Goal: Task Accomplishment & Management: Use online tool/utility

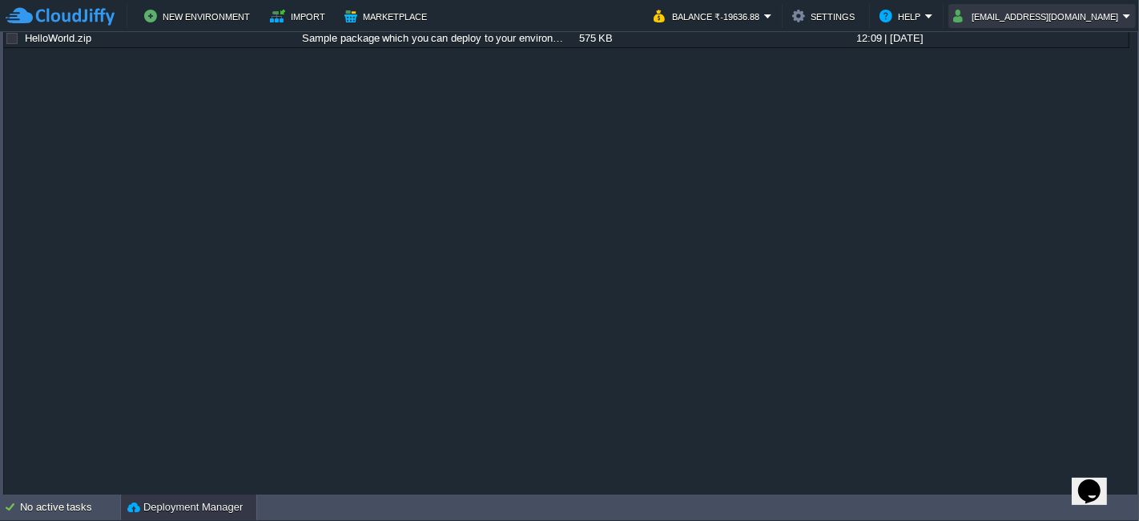
click at [1093, 14] on button "support@Sunhim.com" at bounding box center [1038, 15] width 170 height 19
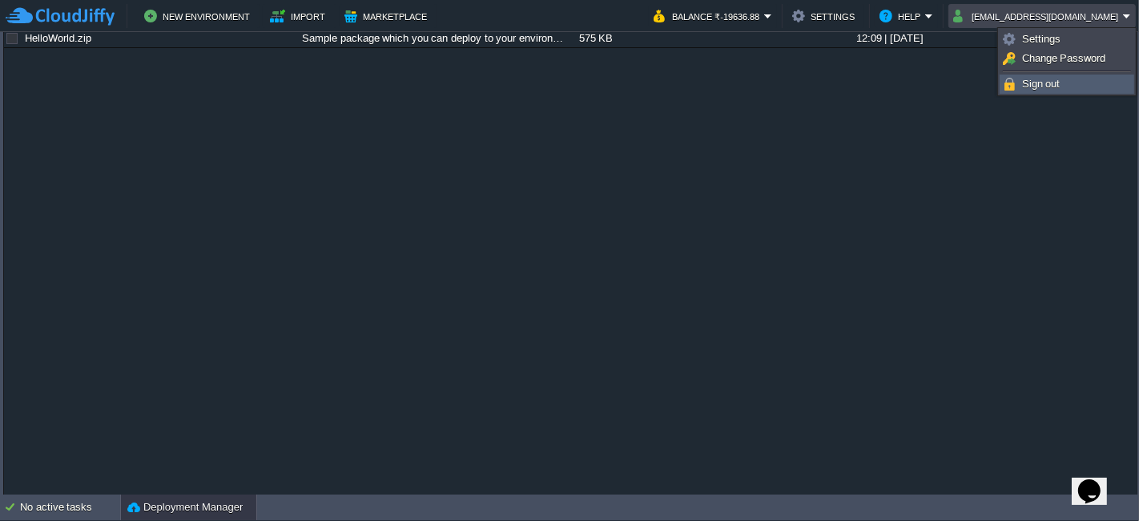
click at [1061, 91] on link "Sign out" at bounding box center [1067, 84] width 133 height 18
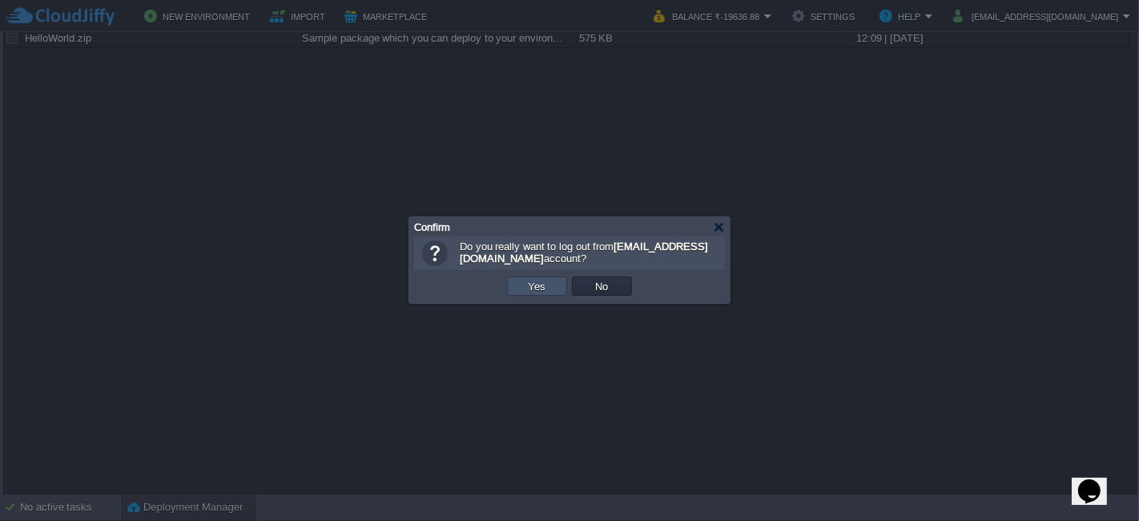
click at [538, 289] on button "Yes" at bounding box center [537, 286] width 27 height 14
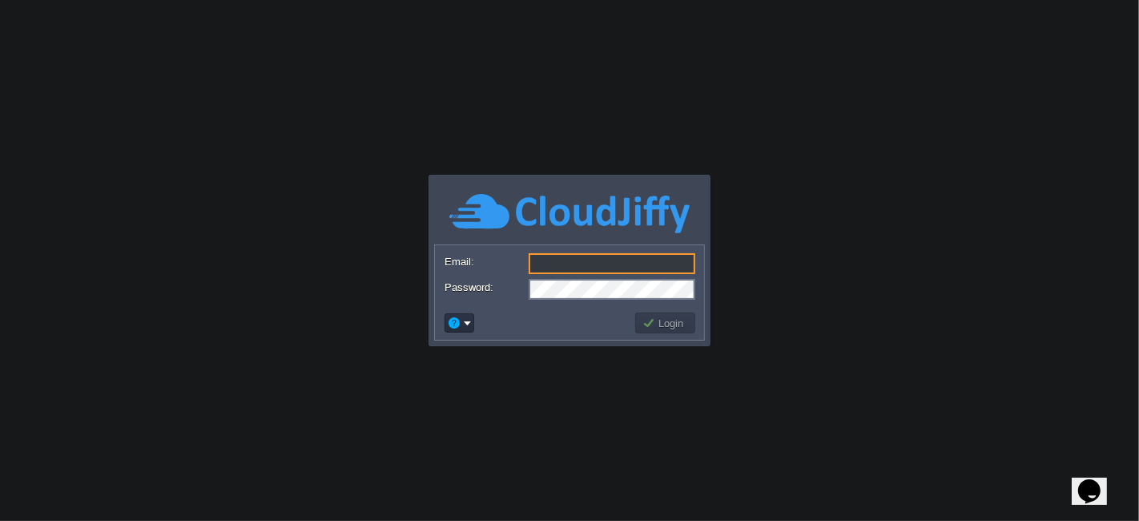
type input "[EMAIL_ADDRESS][DOMAIN_NAME]"
click at [666, 326] on button "Login" at bounding box center [665, 323] width 46 height 14
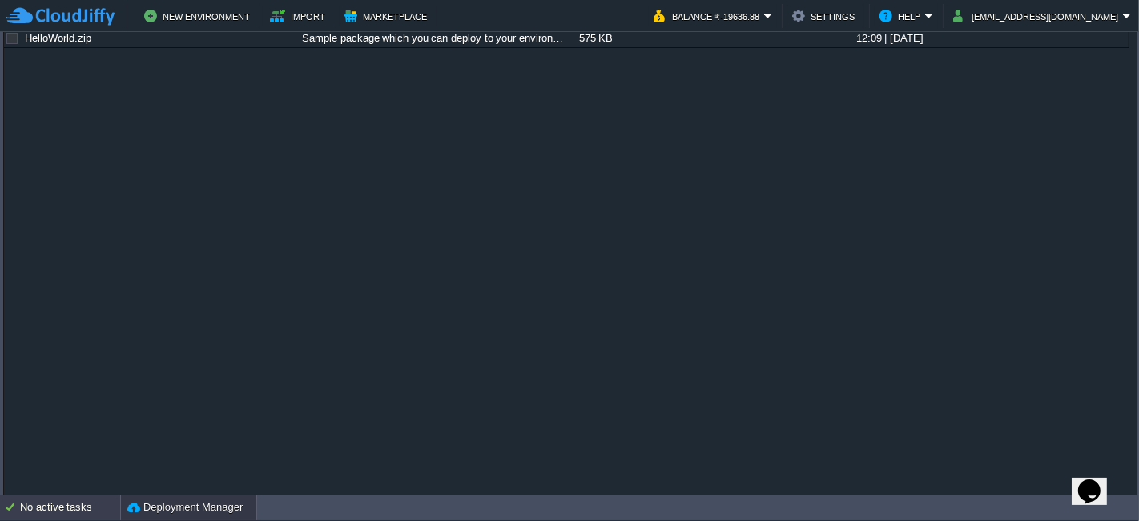
click at [59, 495] on div "No active tasks" at bounding box center [70, 507] width 100 height 26
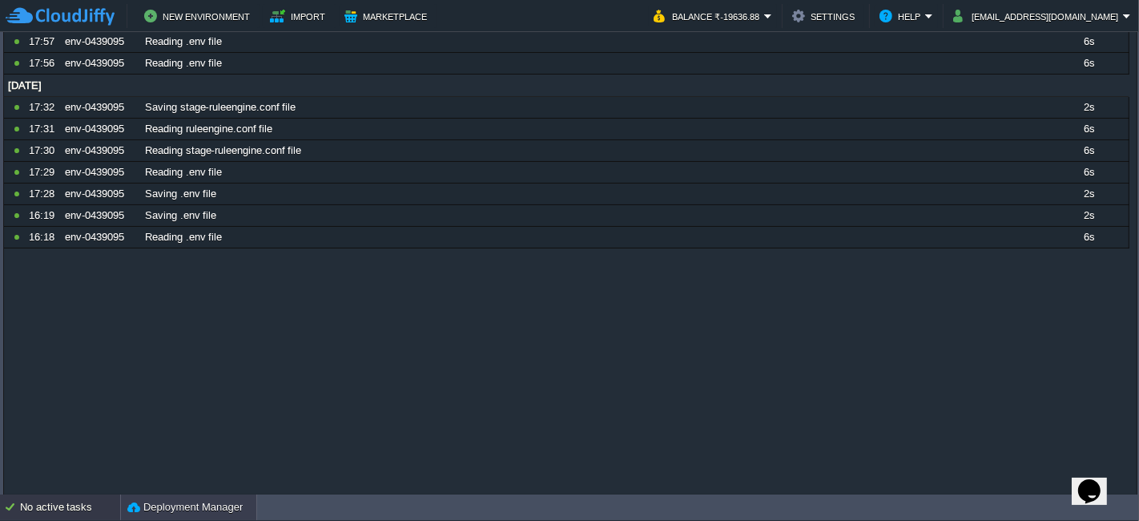
click at [153, 511] on button "Deployment Manager" at bounding box center [184, 507] width 115 height 16
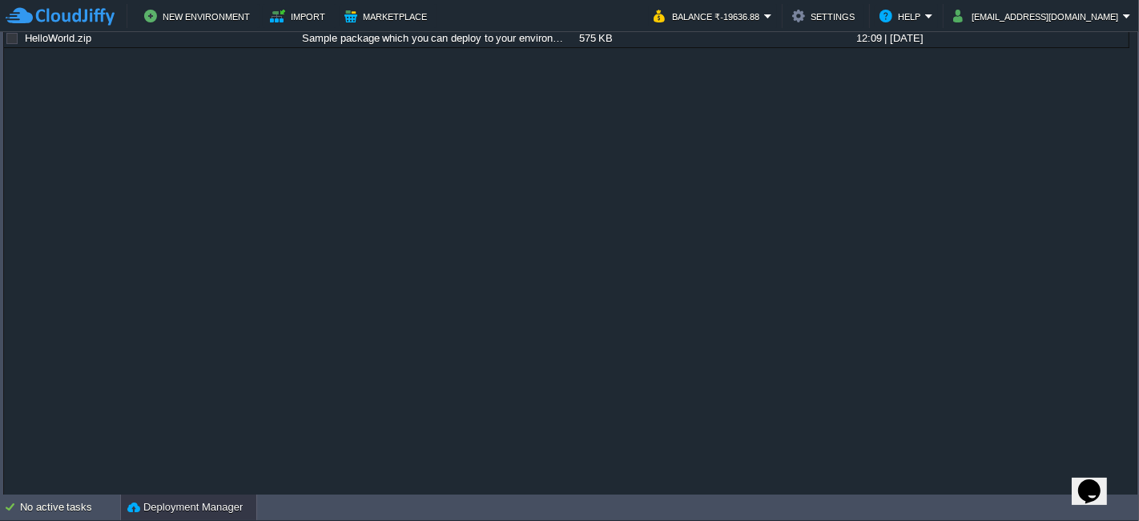
click at [82, 10] on img at bounding box center [60, 16] width 109 height 20
click at [368, 24] on button "Marketplace" at bounding box center [387, 15] width 87 height 19
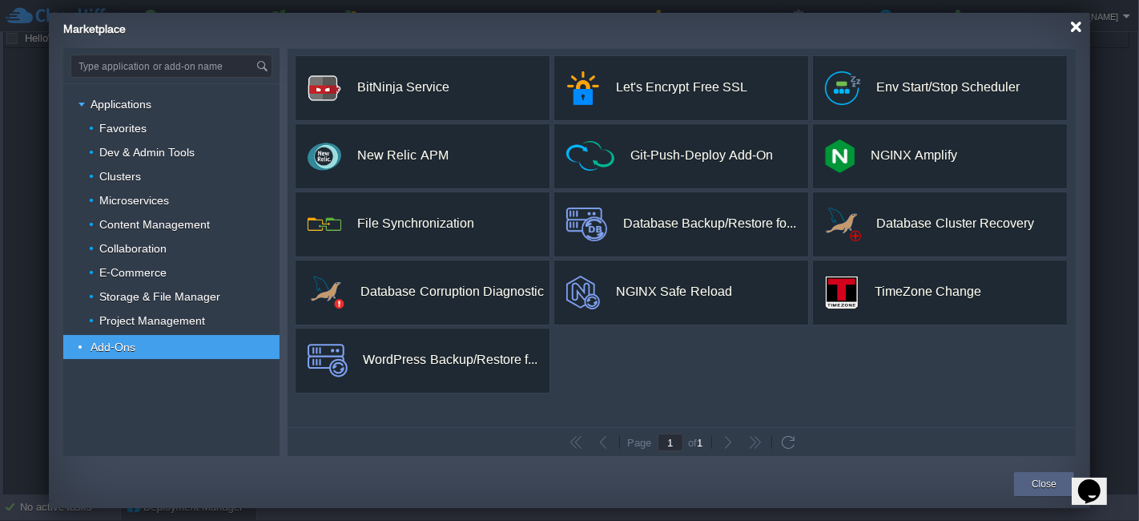
click at [1077, 25] on div at bounding box center [1076, 27] width 12 height 12
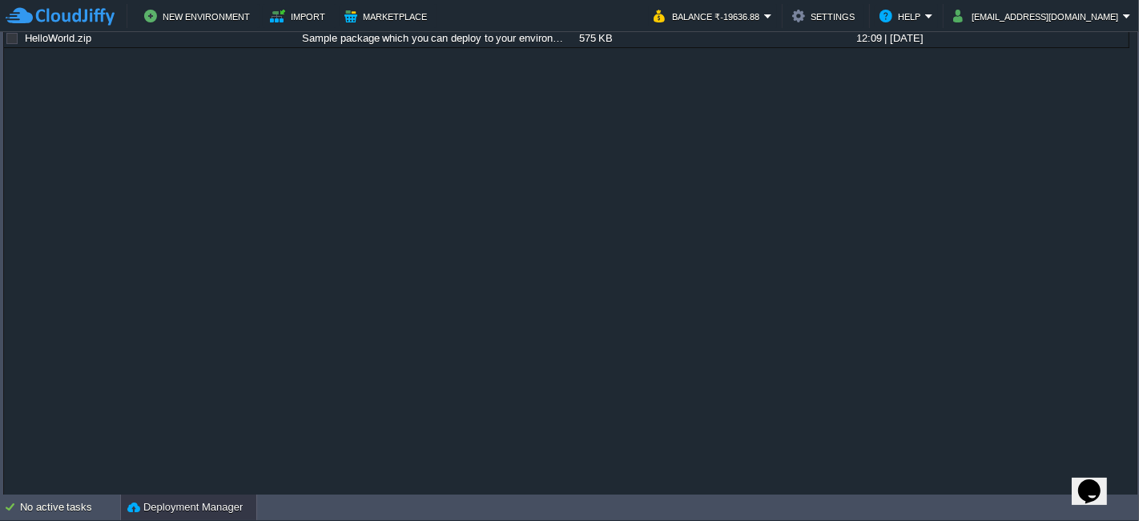
click at [203, 513] on button "Deployment Manager" at bounding box center [184, 507] width 115 height 16
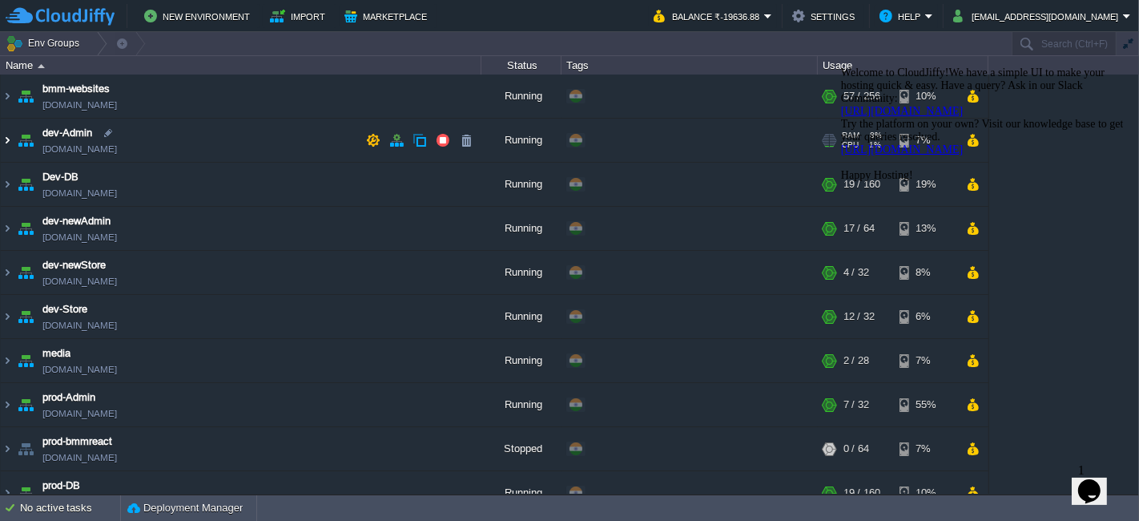
click at [11, 139] on img at bounding box center [7, 140] width 13 height 43
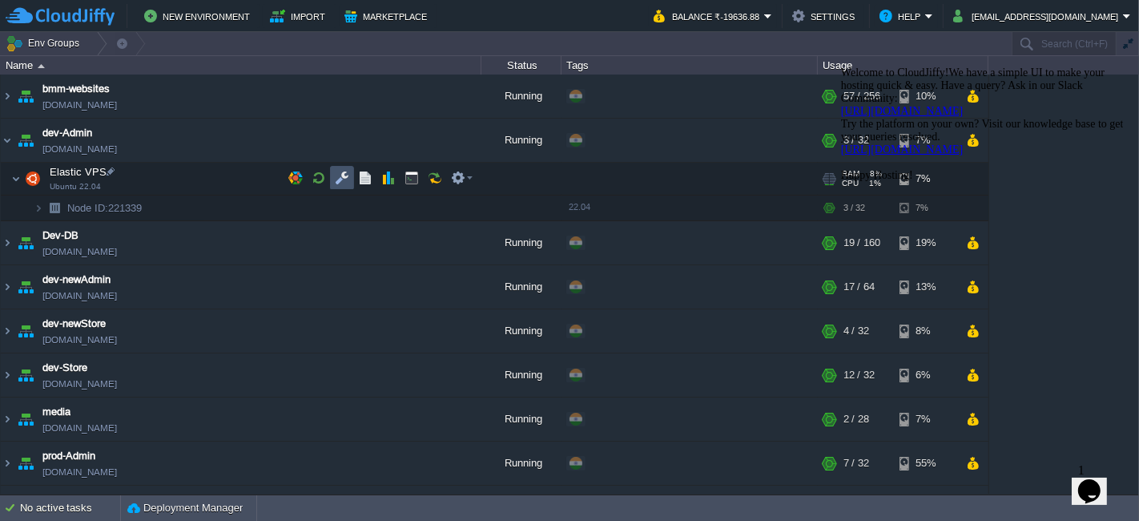
click at [335, 181] on button "button" at bounding box center [342, 178] width 14 height 14
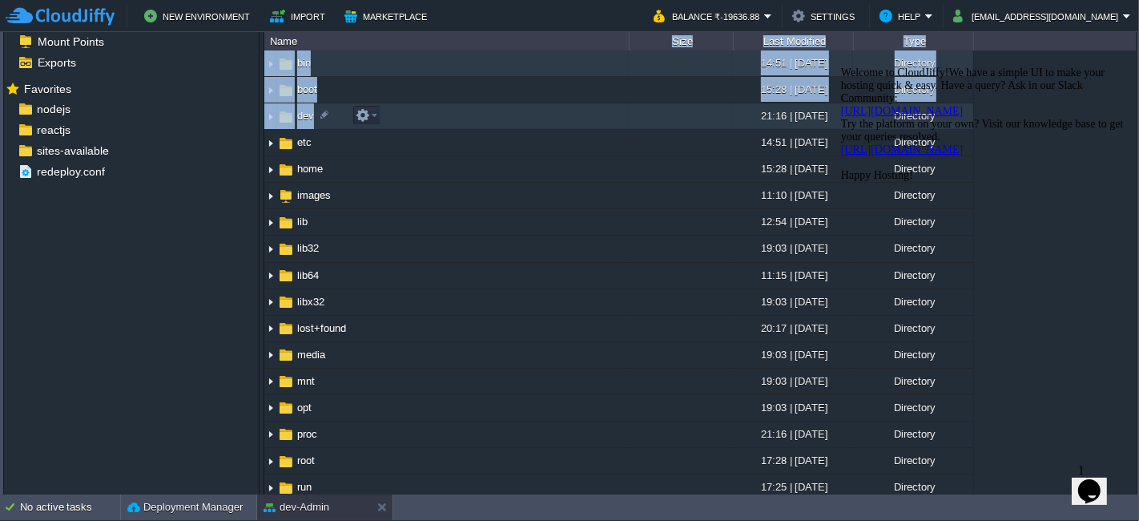
drag, startPoint x: 525, startPoint y: 38, endPoint x: 525, endPoint y: 110, distance: 72.1
click at [525, 110] on div "Name Size Last Modified Type .. bin 14:51 | 31 Mar 2025 Directory boot 15:28 | …" at bounding box center [700, 262] width 872 height 461
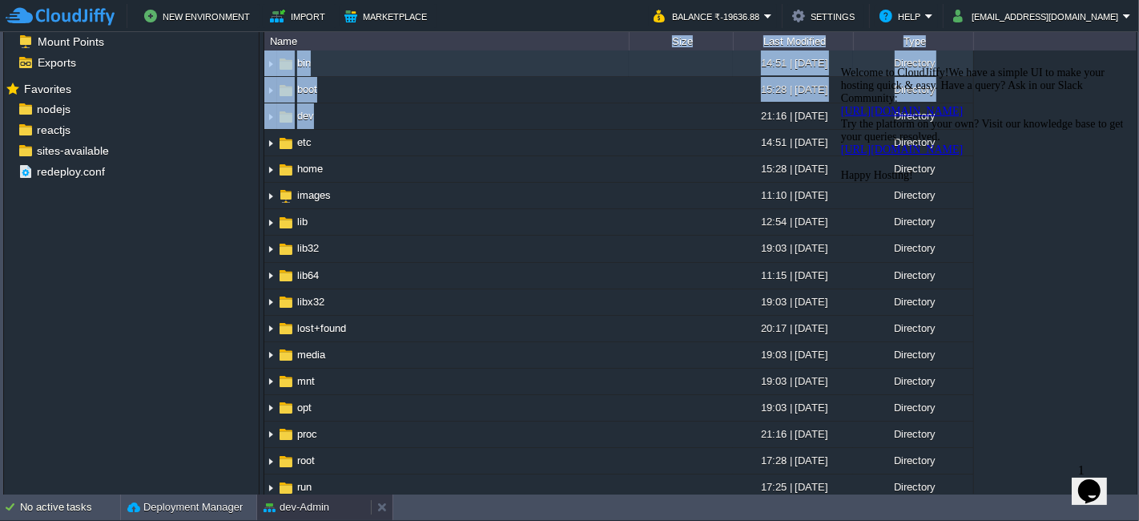
click at [319, 502] on button "dev-Admin" at bounding box center [297, 507] width 66 height 16
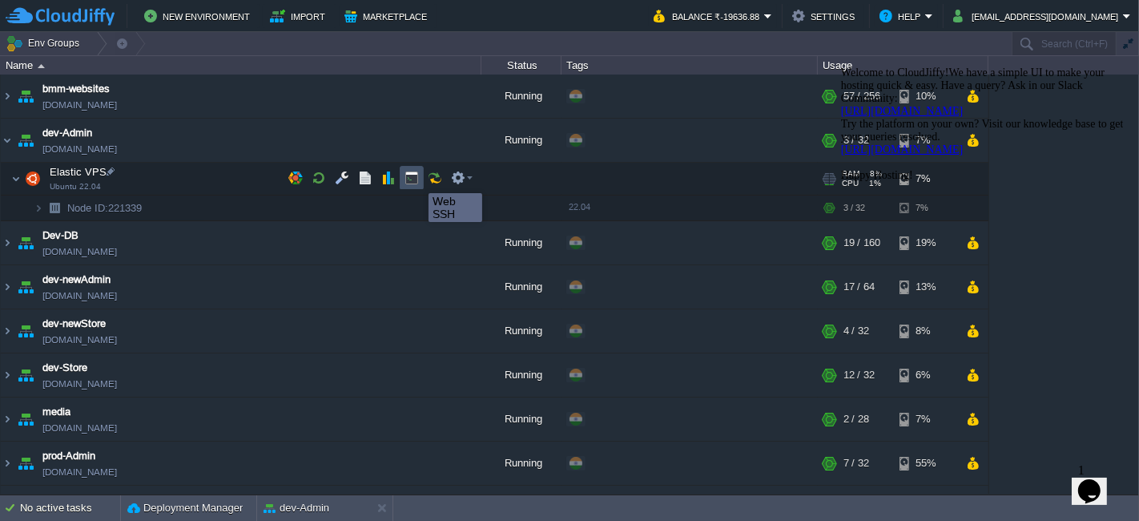
click at [417, 179] on button "button" at bounding box center [412, 178] width 14 height 14
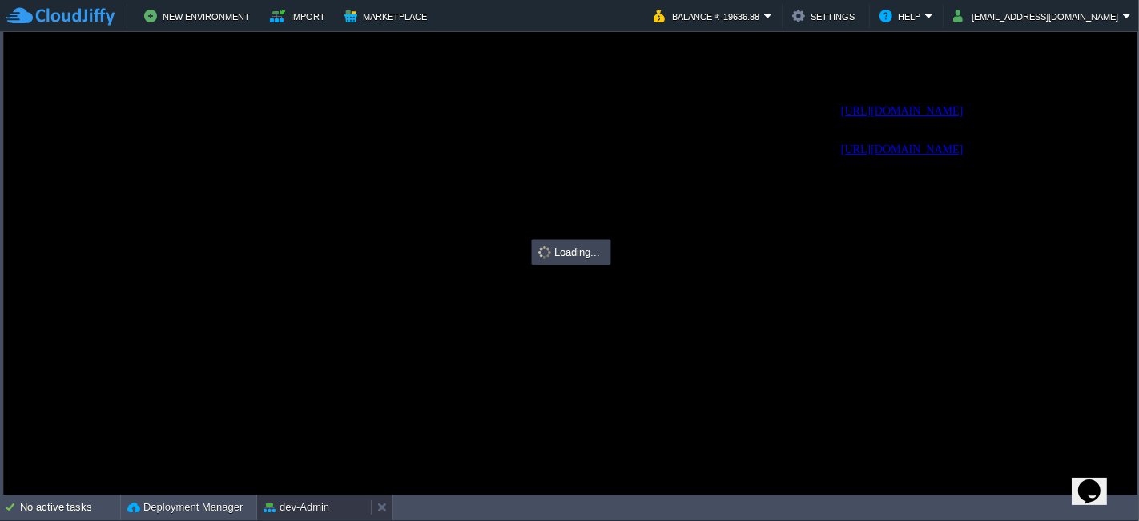
type input "#000000"
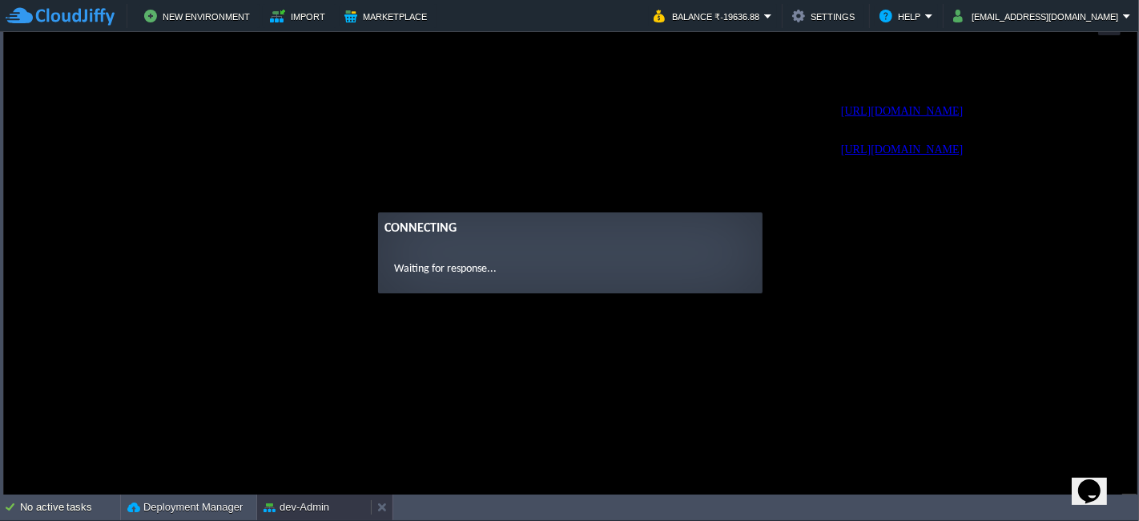
click at [308, 502] on button "dev-Admin" at bounding box center [297, 507] width 66 height 16
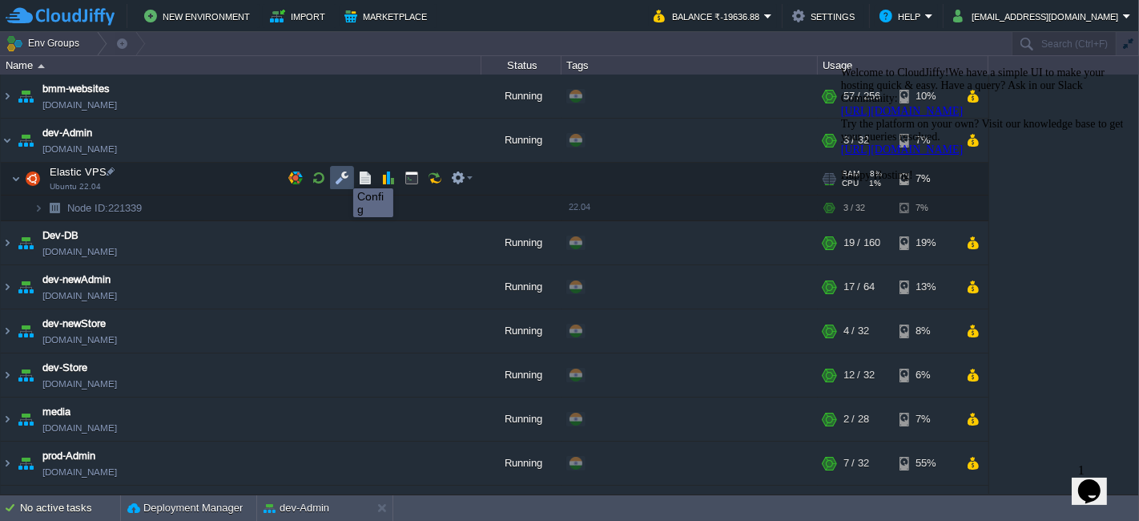
click at [341, 174] on button "button" at bounding box center [342, 178] width 14 height 14
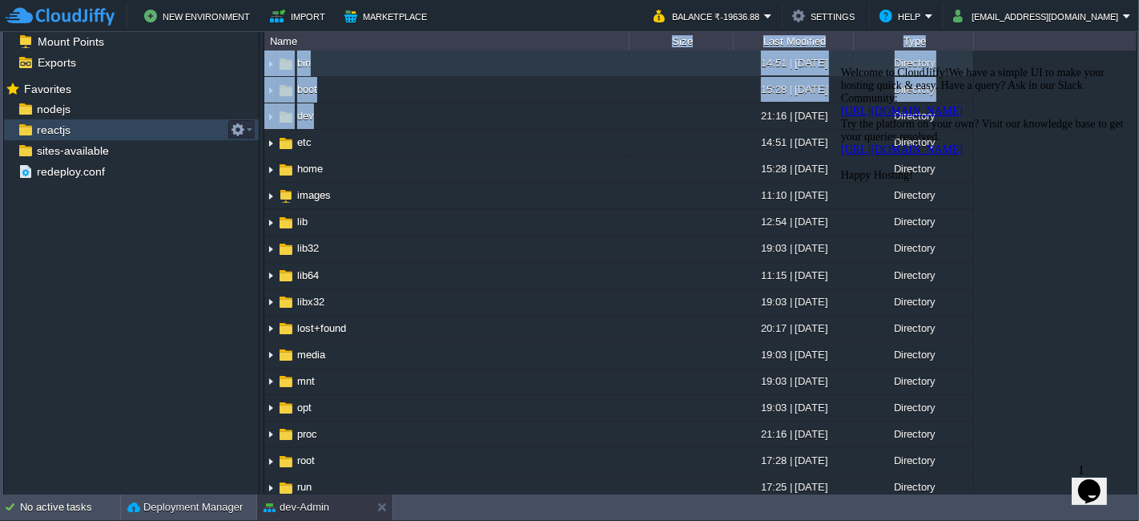
click at [162, 134] on div "reactjs" at bounding box center [131, 129] width 255 height 21
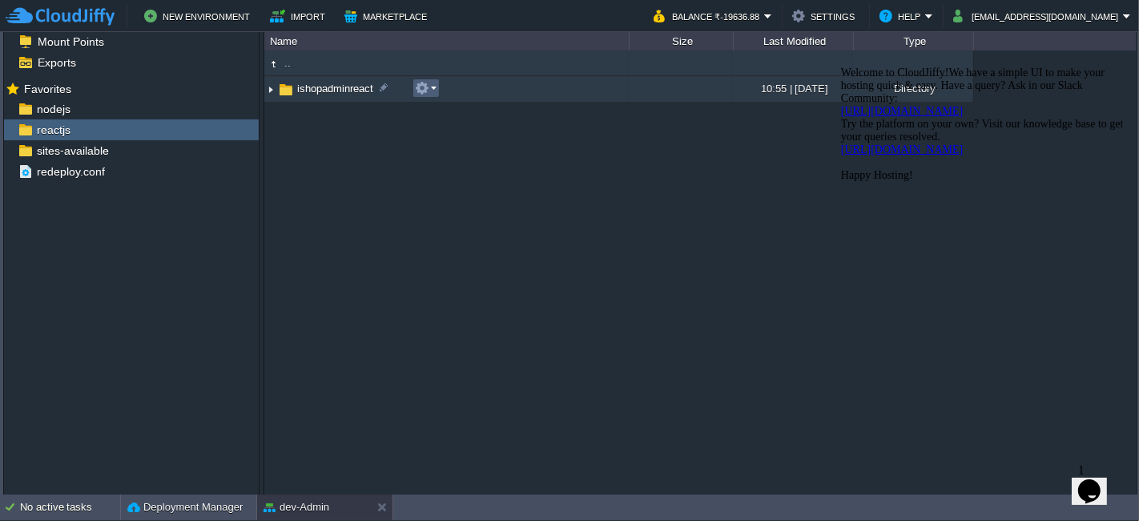
click at [434, 91] on em at bounding box center [426, 88] width 22 height 14
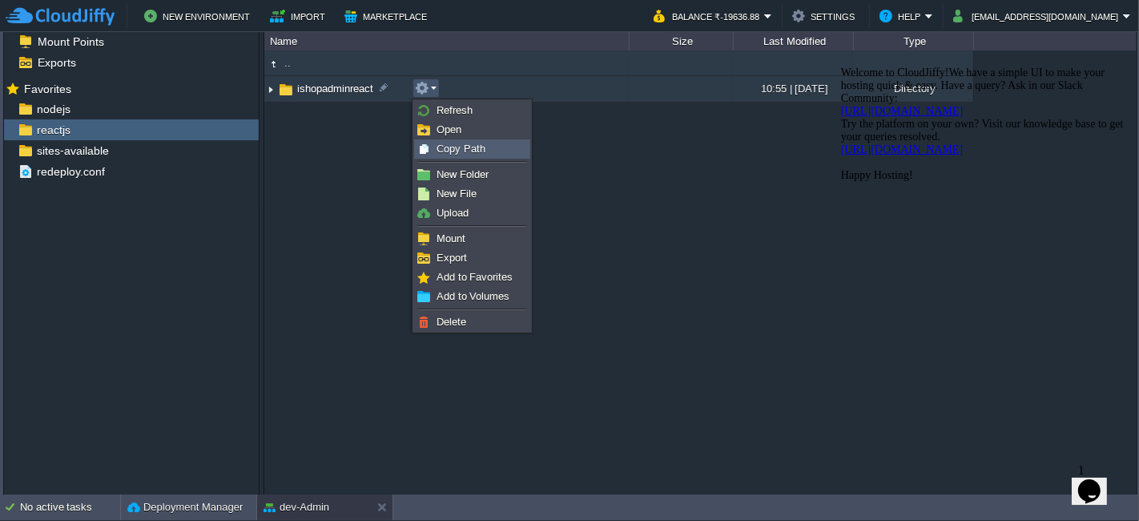
click at [449, 147] on span "Copy Path" at bounding box center [461, 149] width 49 height 12
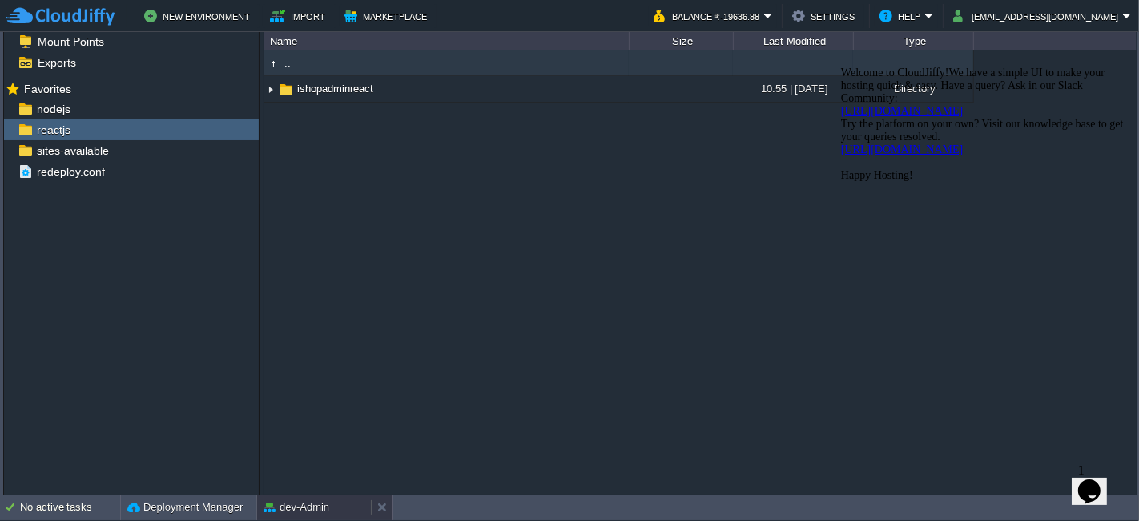
click at [328, 499] on button "dev-Admin" at bounding box center [297, 507] width 66 height 16
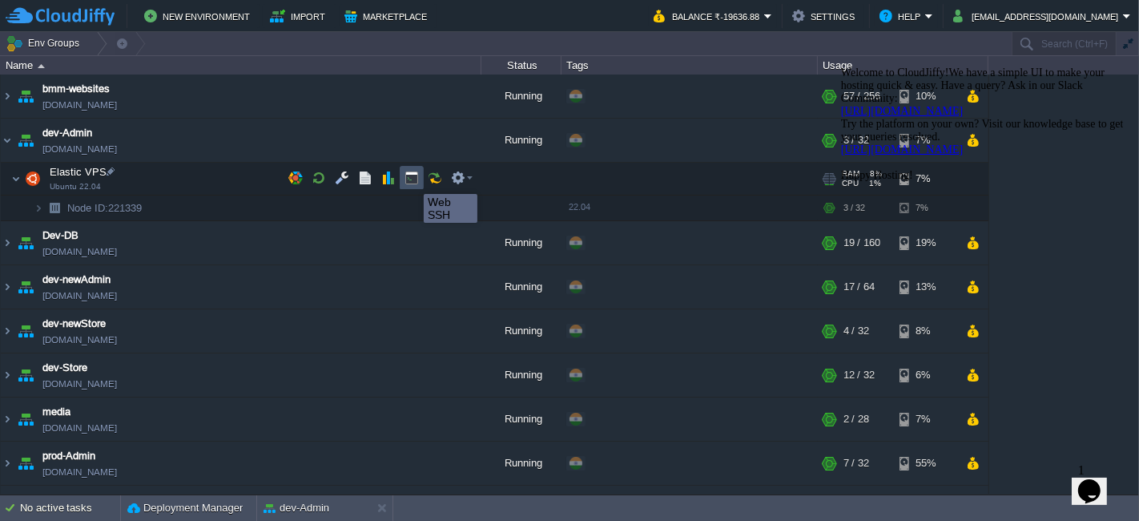
click at [412, 179] on button "button" at bounding box center [412, 178] width 14 height 14
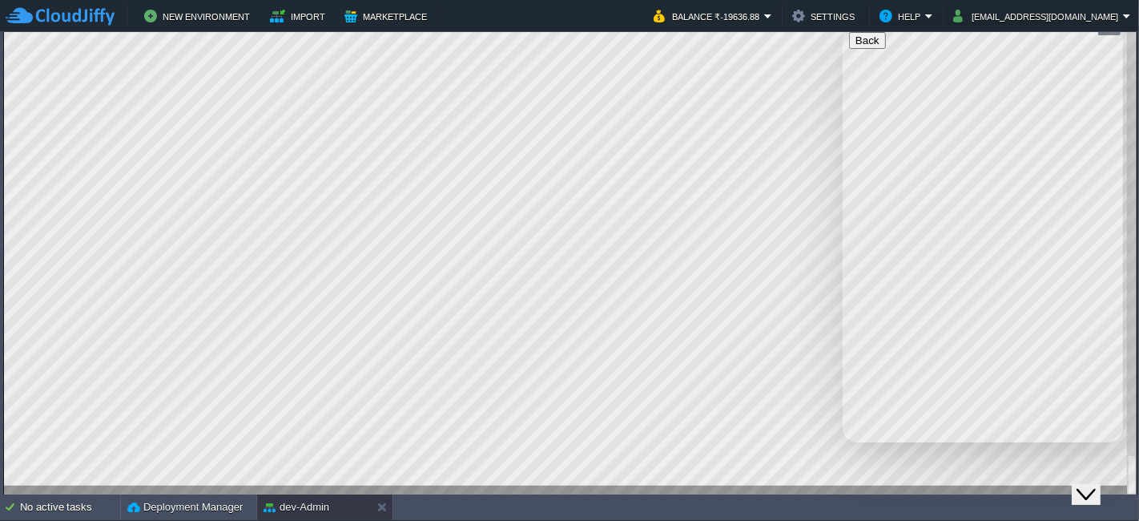
click at [1095, 488] on icon "Close Chat This icon closes the chat window." at bounding box center [1085, 493] width 19 height 19
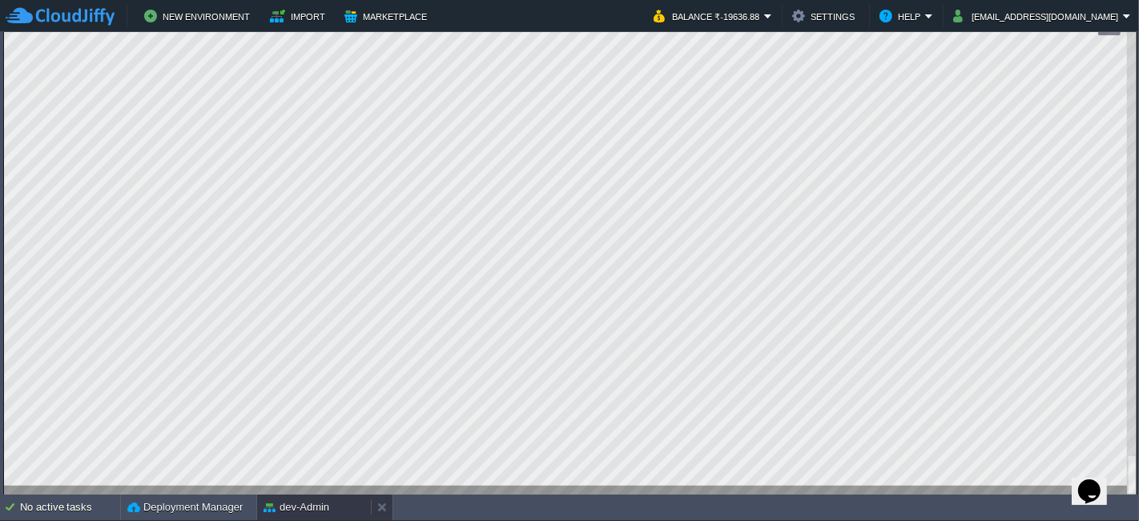
click at [313, 506] on button "dev-Admin" at bounding box center [297, 507] width 66 height 16
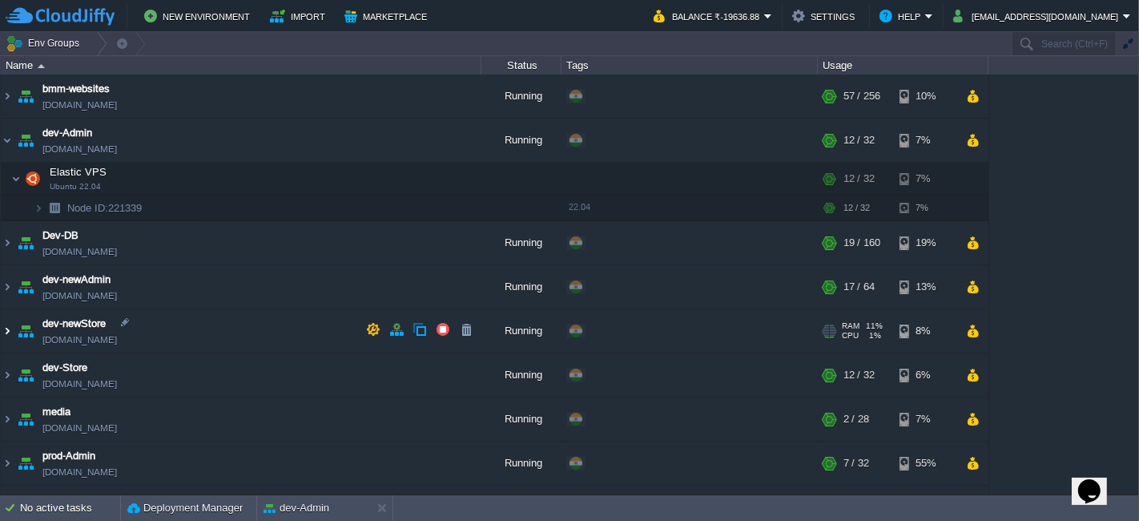
click at [9, 328] on img at bounding box center [7, 330] width 13 height 43
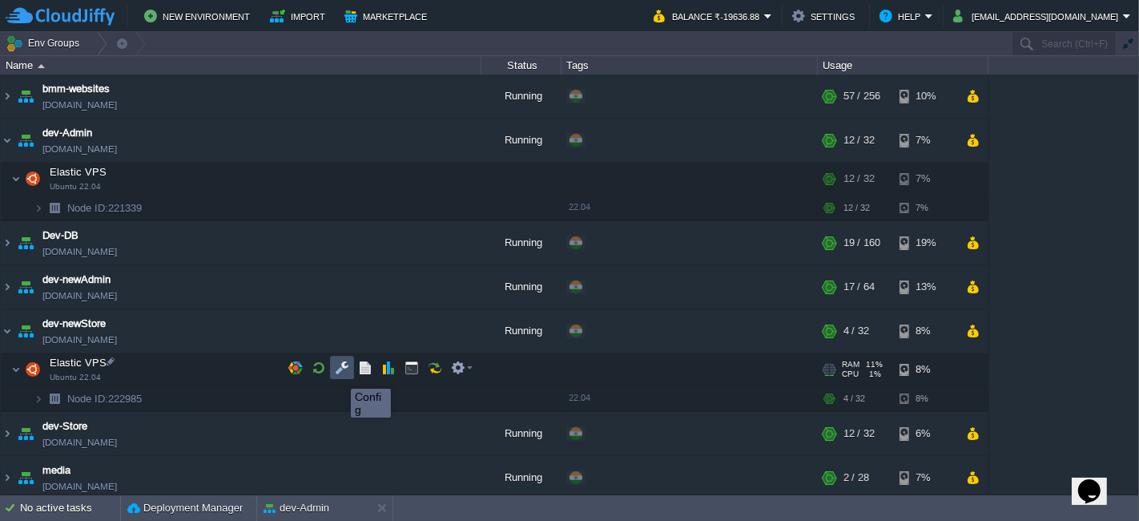
click at [339, 374] on button "button" at bounding box center [342, 367] width 14 height 14
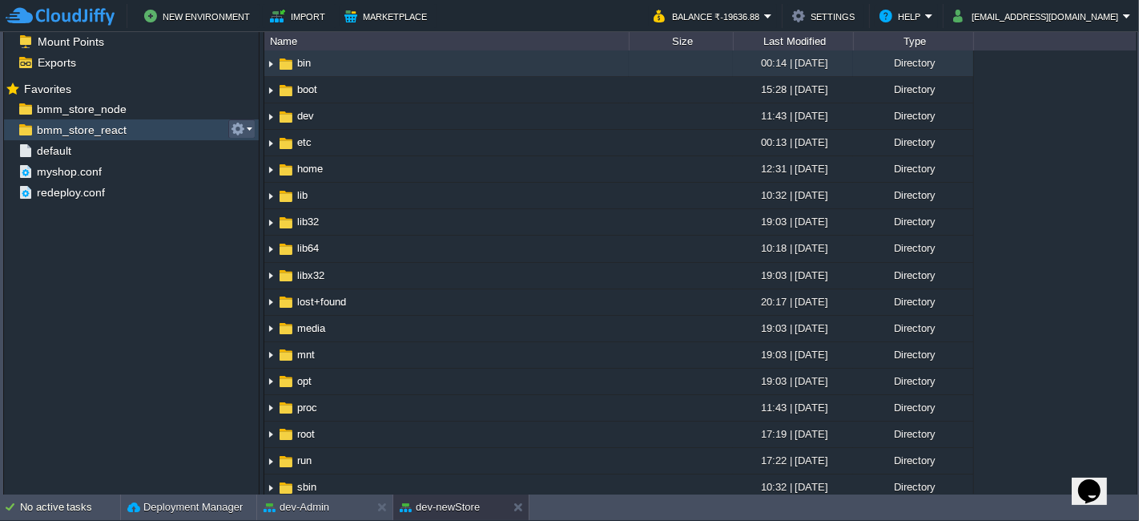
click at [231, 125] on button "button" at bounding box center [238, 129] width 14 height 14
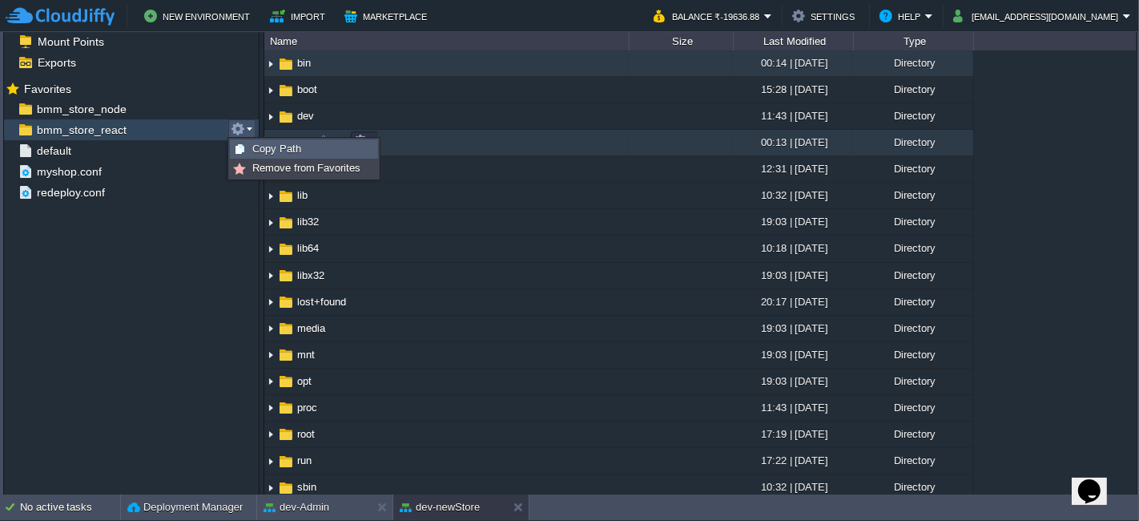
click at [288, 143] on span "Copy Path" at bounding box center [276, 149] width 49 height 12
type textarea "/var/www/html/bmm/react/_work/bmm_store_react/bmm_store_react"
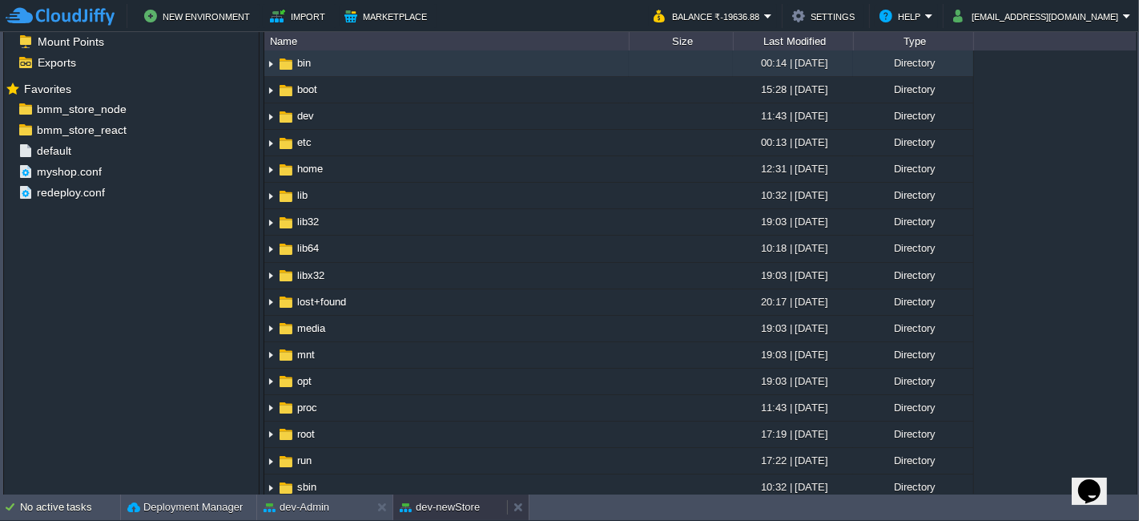
click at [458, 502] on button "dev-newStore" at bounding box center [440, 507] width 80 height 16
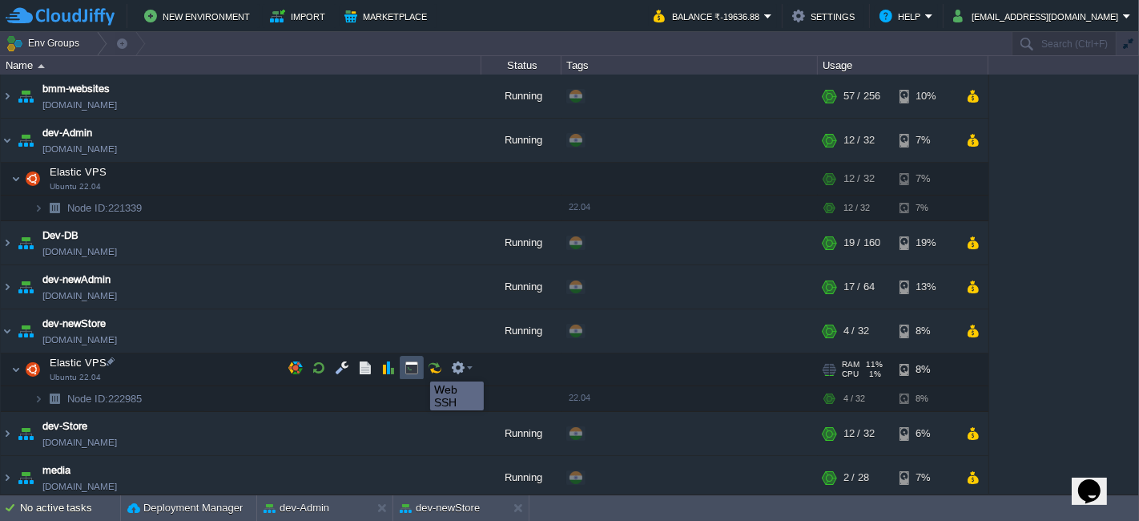
click at [418, 367] on button "button" at bounding box center [412, 367] width 14 height 14
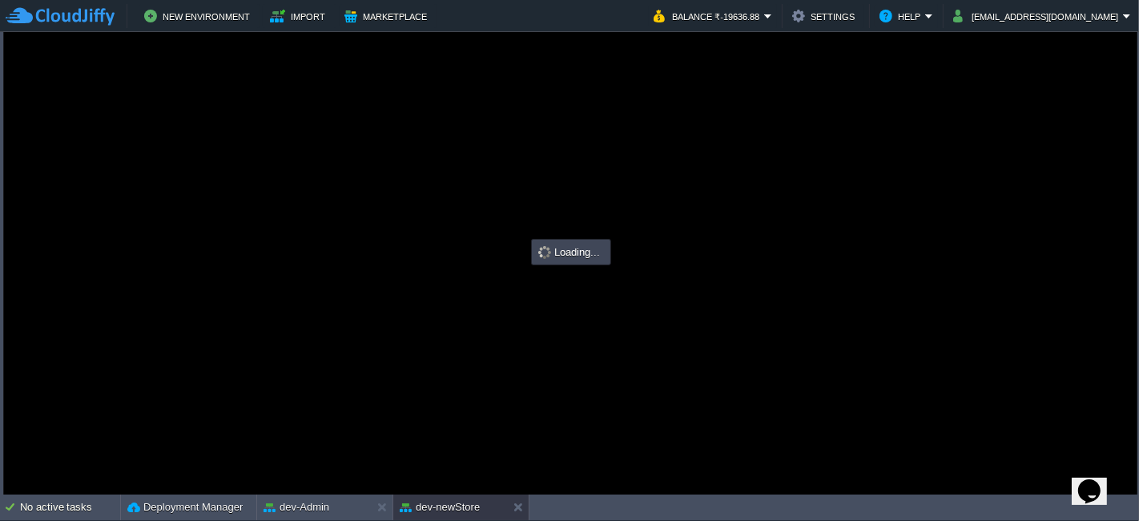
type input "#000000"
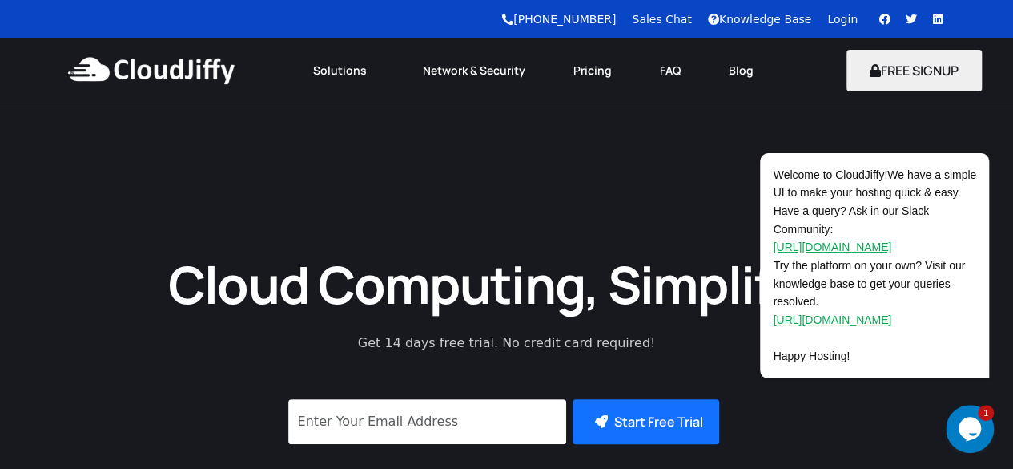
click at [964, 429] on icon "Chat widget" at bounding box center [970, 429] width 22 height 24
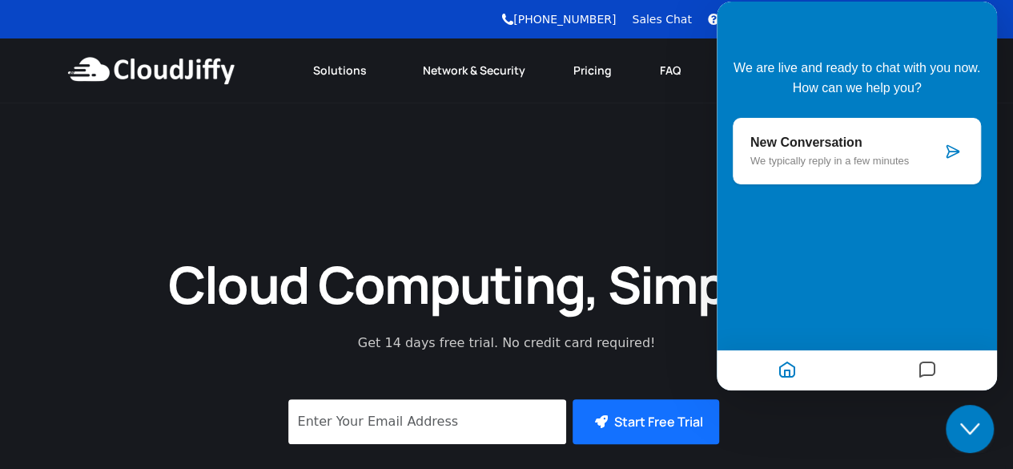
click at [935, 375] on icon "Messages" at bounding box center [927, 370] width 19 height 31
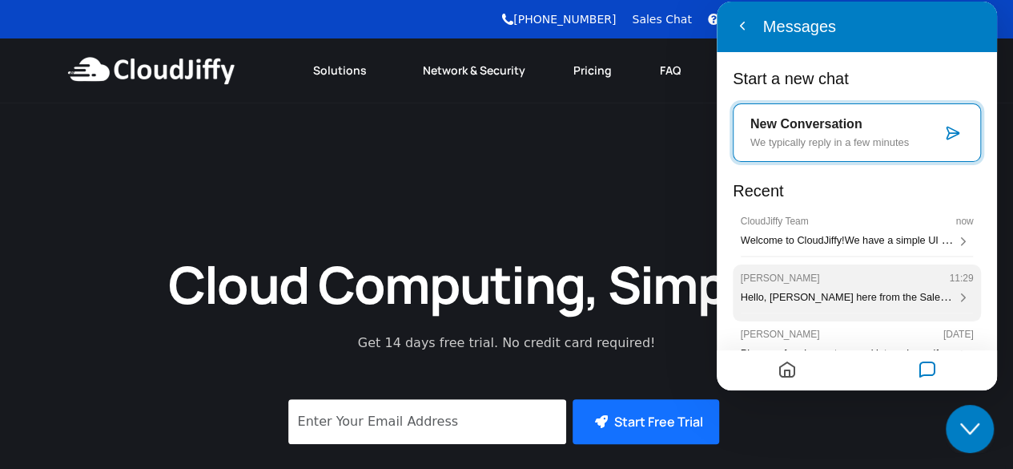
click at [868, 291] on div "Hello, [PERSON_NAME] here from the Sales team. How can I help you [DATE]?" at bounding box center [857, 297] width 233 height 14
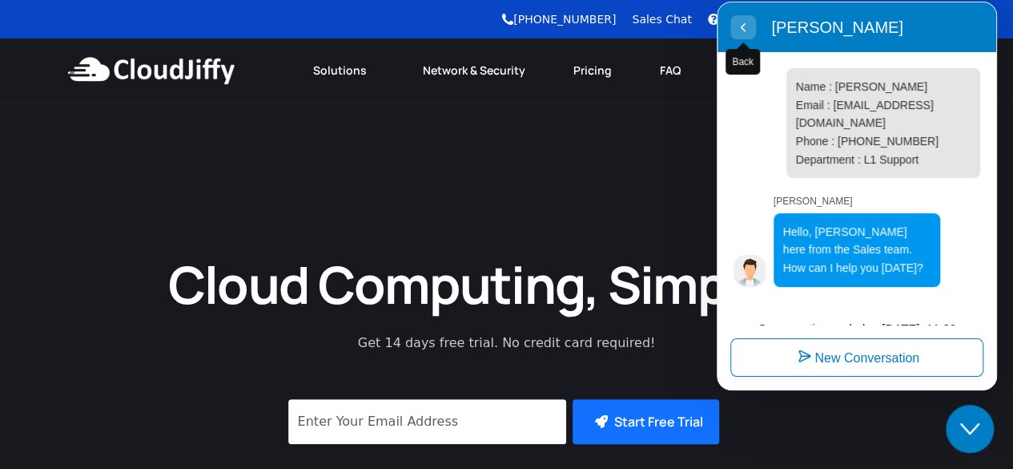
click at [746, 16] on button "Back" at bounding box center [744, 27] width 26 height 24
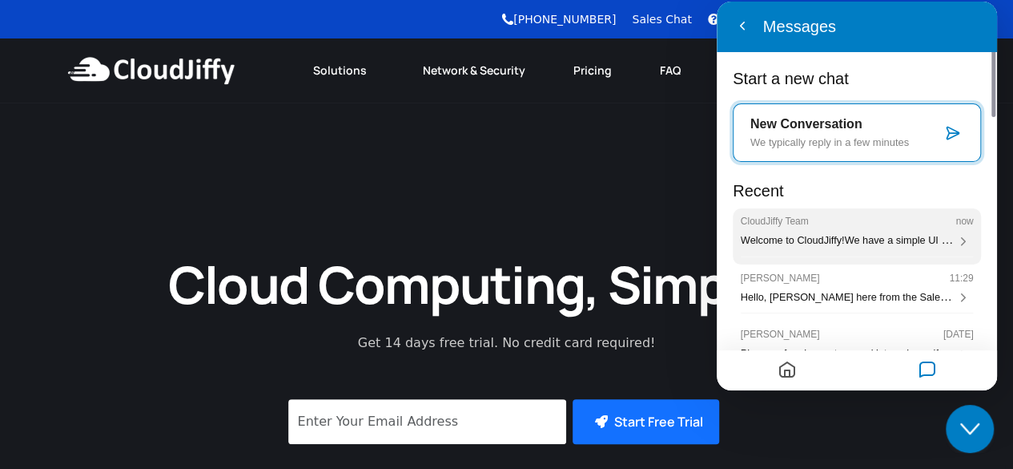
click at [844, 226] on div "CloudJiffy Team now" at bounding box center [857, 220] width 233 height 11
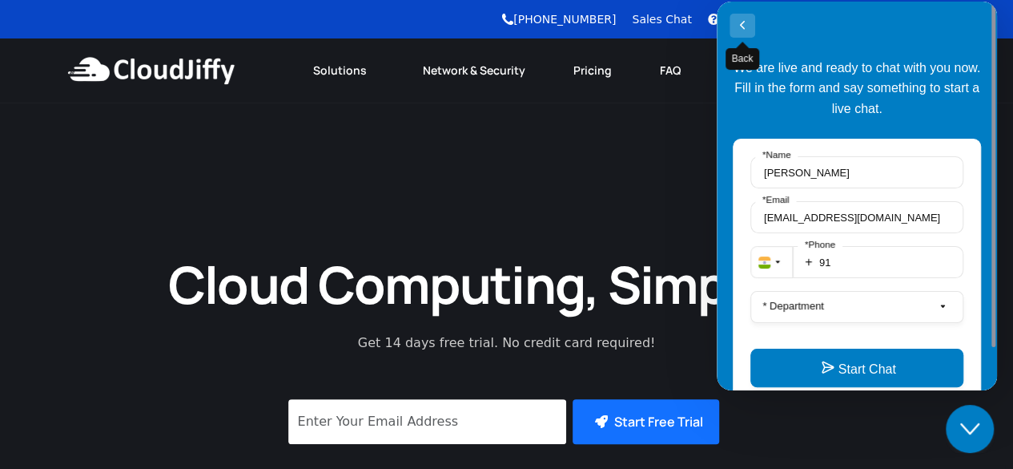
click at [741, 30] on button "Back" at bounding box center [743, 26] width 26 height 24
